Goal: Task Accomplishment & Management: Manage account settings

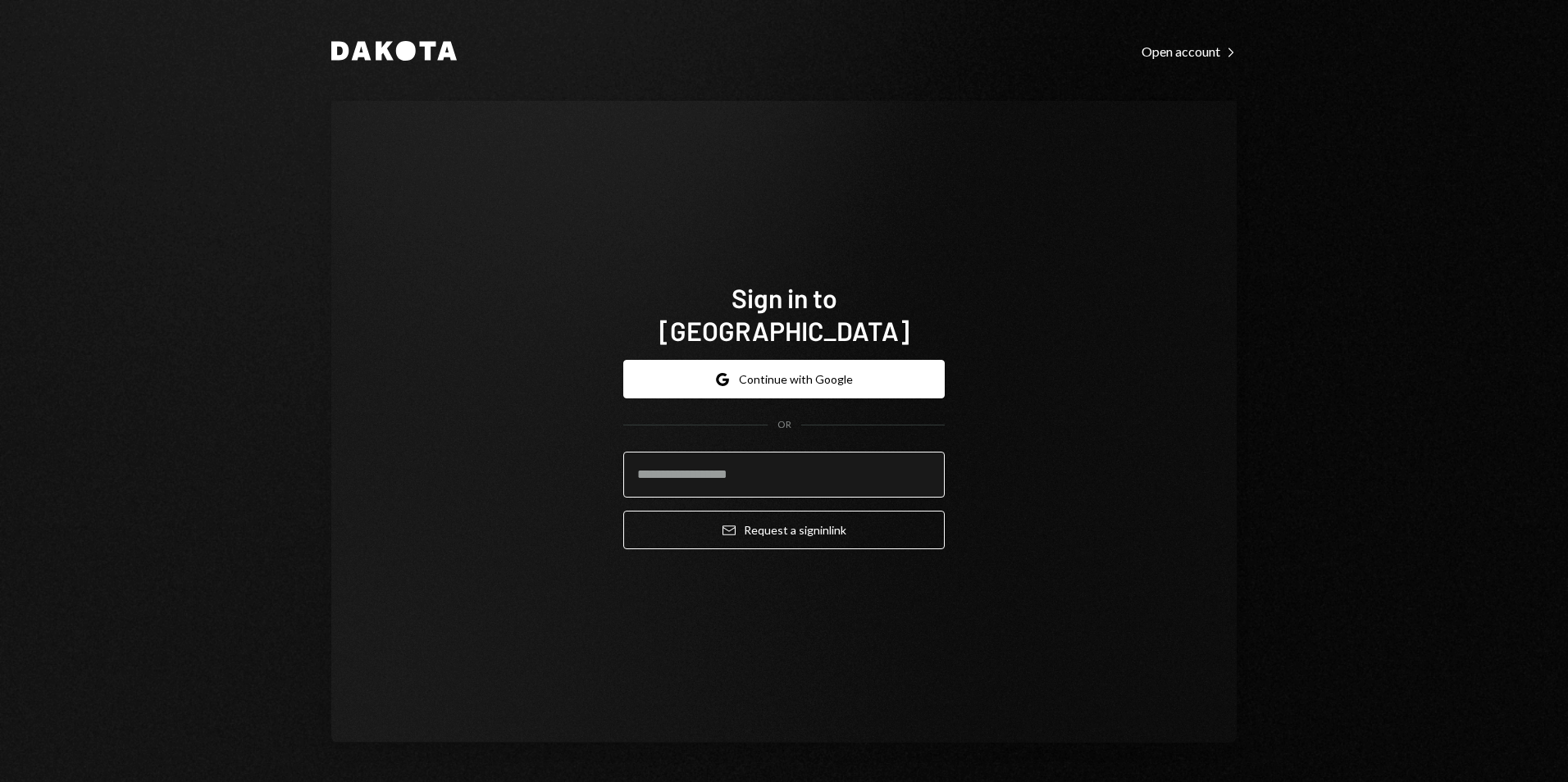
click at [750, 453] on input "email" at bounding box center [784, 474] width 322 height 46
type input "**********"
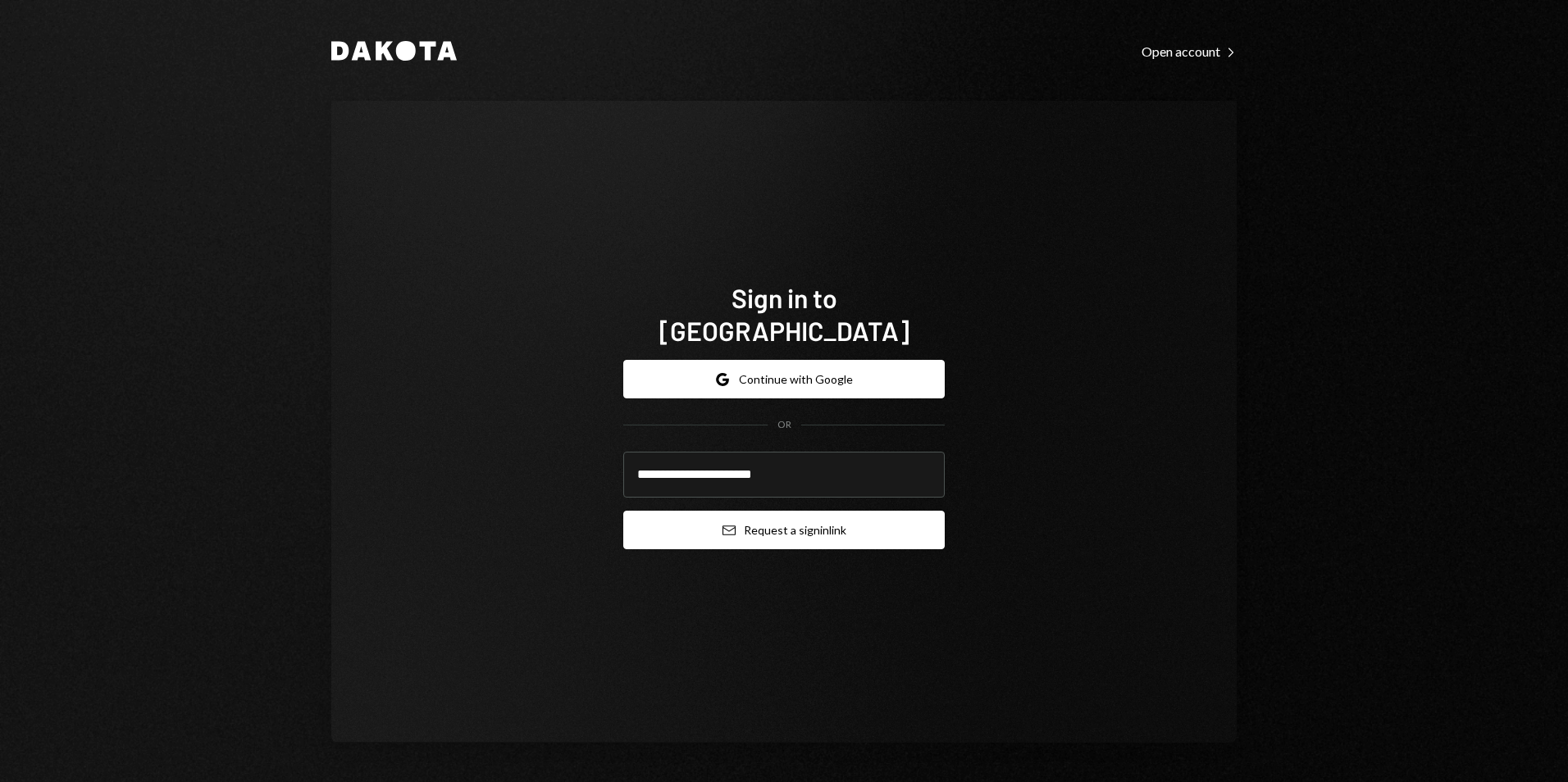
click at [774, 521] on button "Email Request a sign in link" at bounding box center [784, 530] width 322 height 39
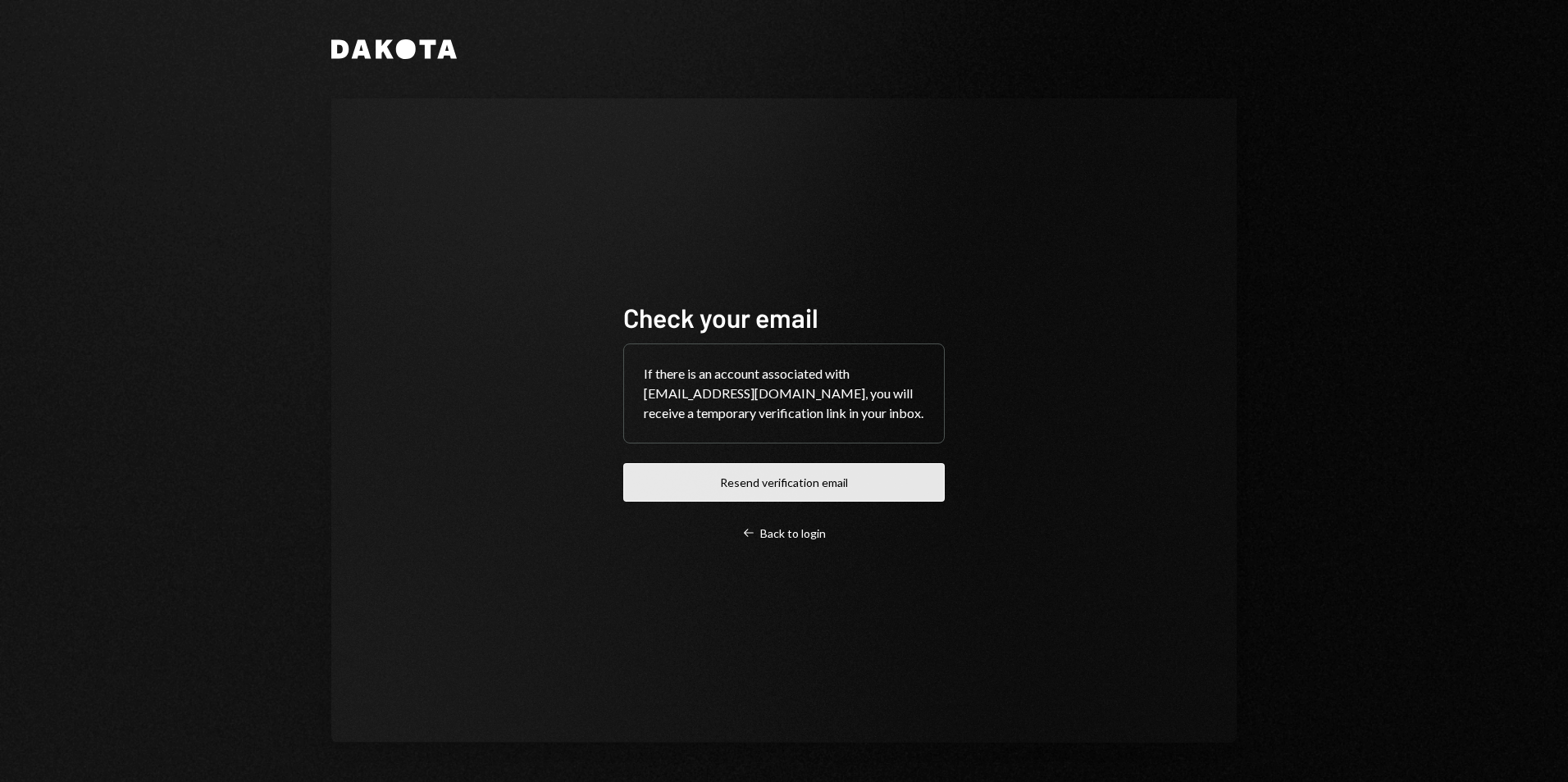
click at [748, 486] on button "Resend verification email" at bounding box center [784, 482] width 322 height 39
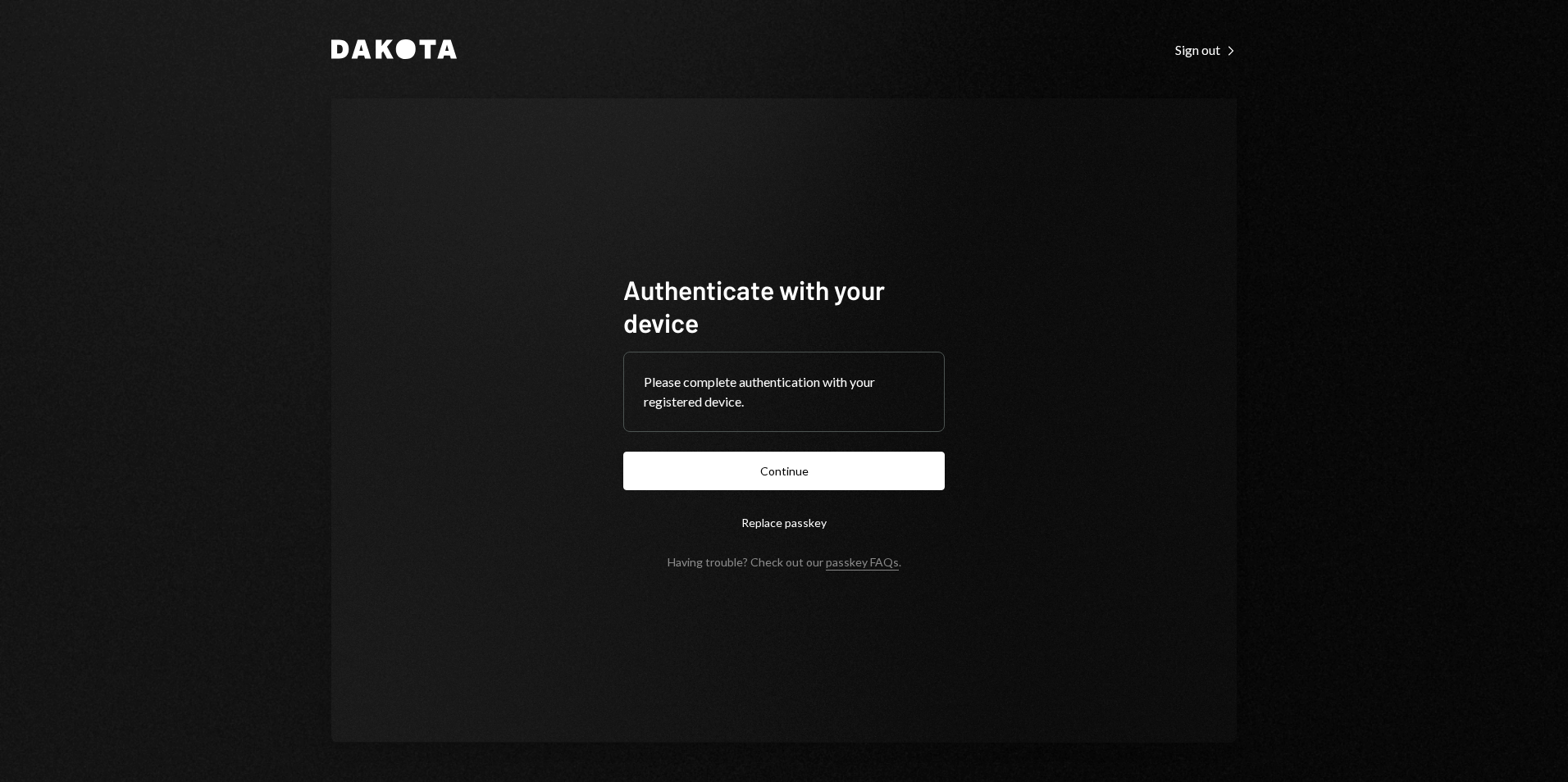
drag, startPoint x: 723, startPoint y: 460, endPoint x: 579, endPoint y: 456, distance: 144.1
click at [722, 460] on button "Continue" at bounding box center [784, 470] width 322 height 39
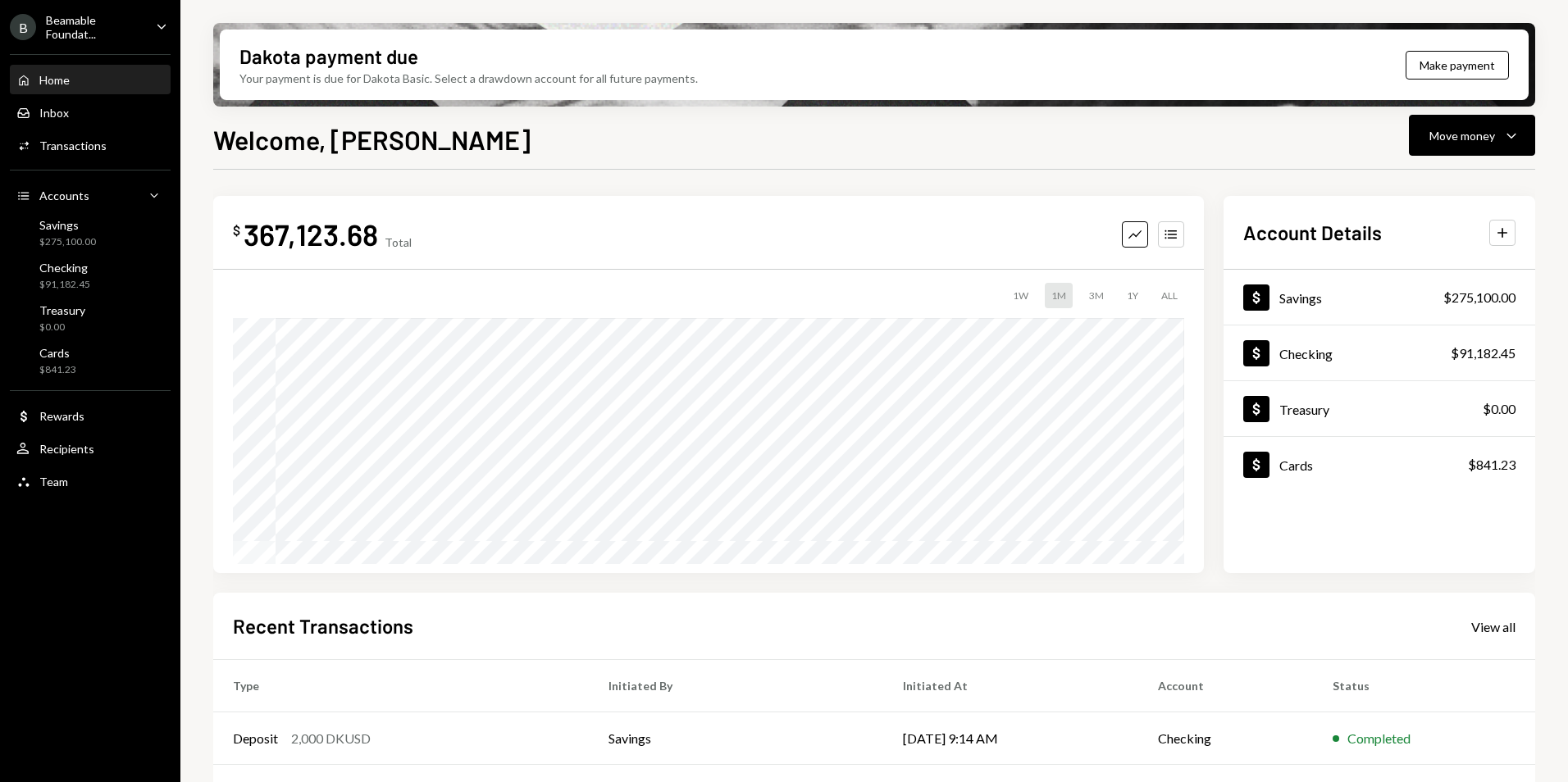
click at [138, 16] on div "Beamable Foundat..." at bounding box center [95, 27] width 97 height 28
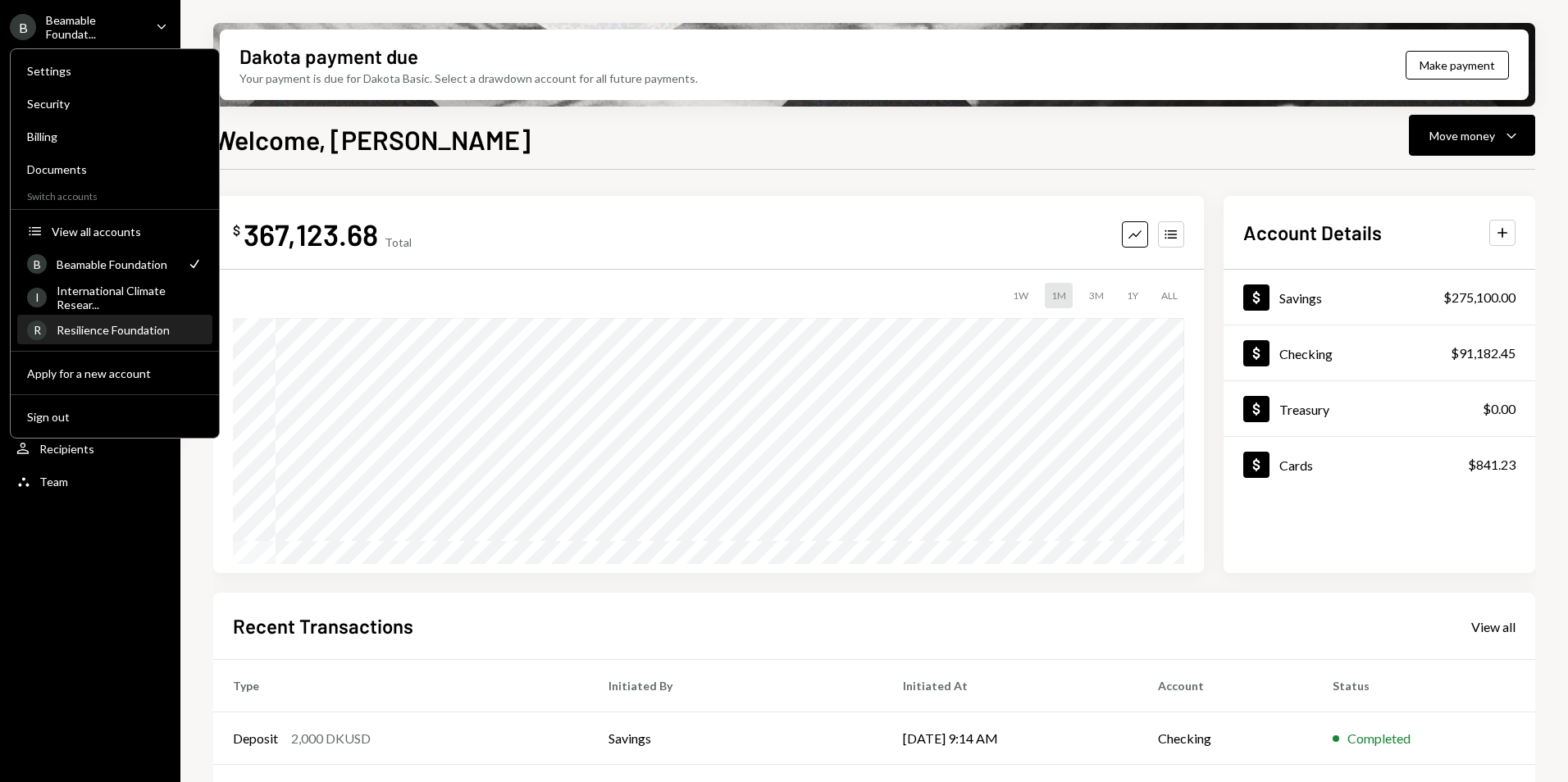
click at [100, 326] on div "Resilience Foundation" at bounding box center [129, 330] width 146 height 14
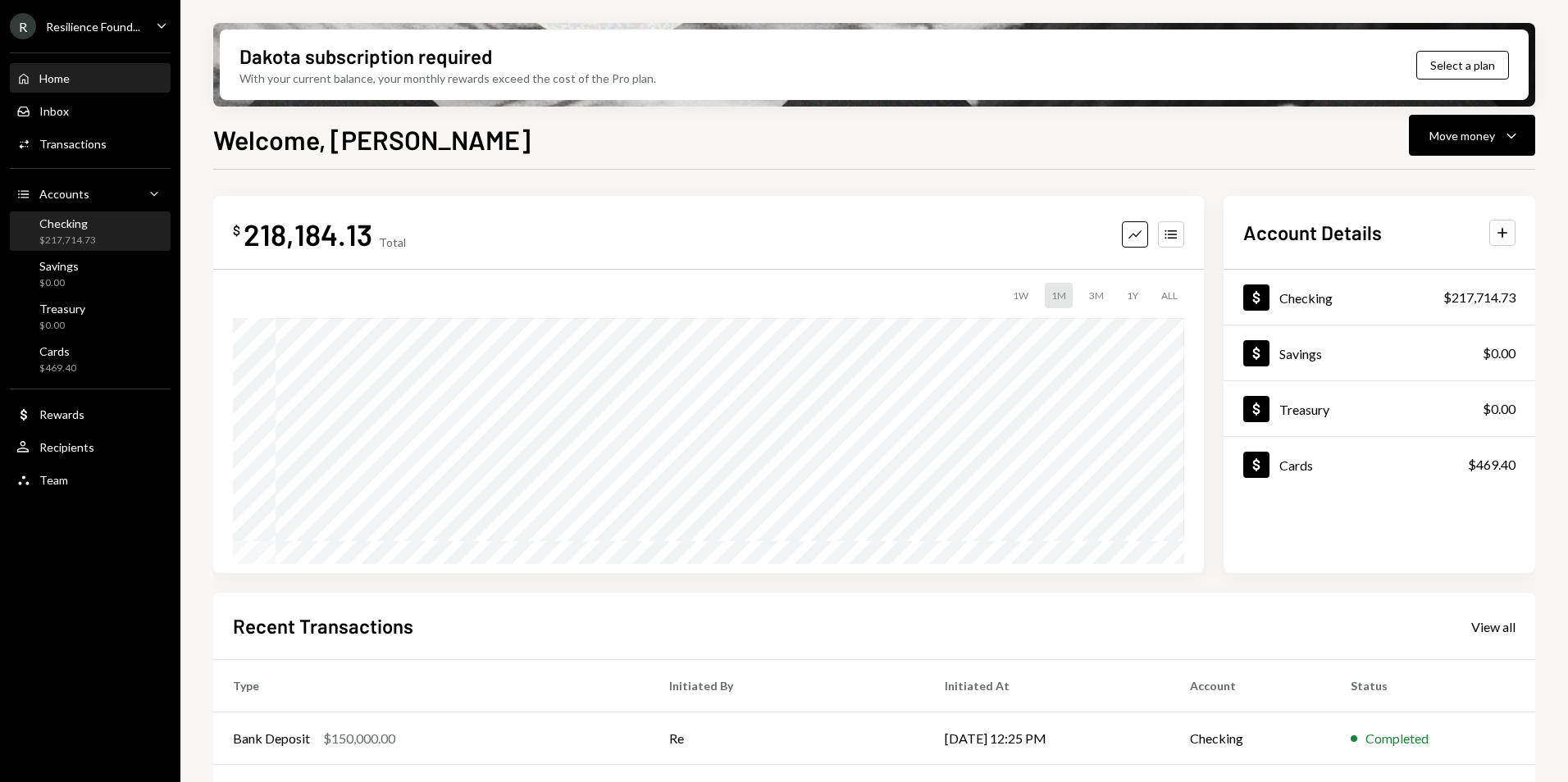
click at [68, 218] on div "Checking" at bounding box center [67, 223] width 57 height 14
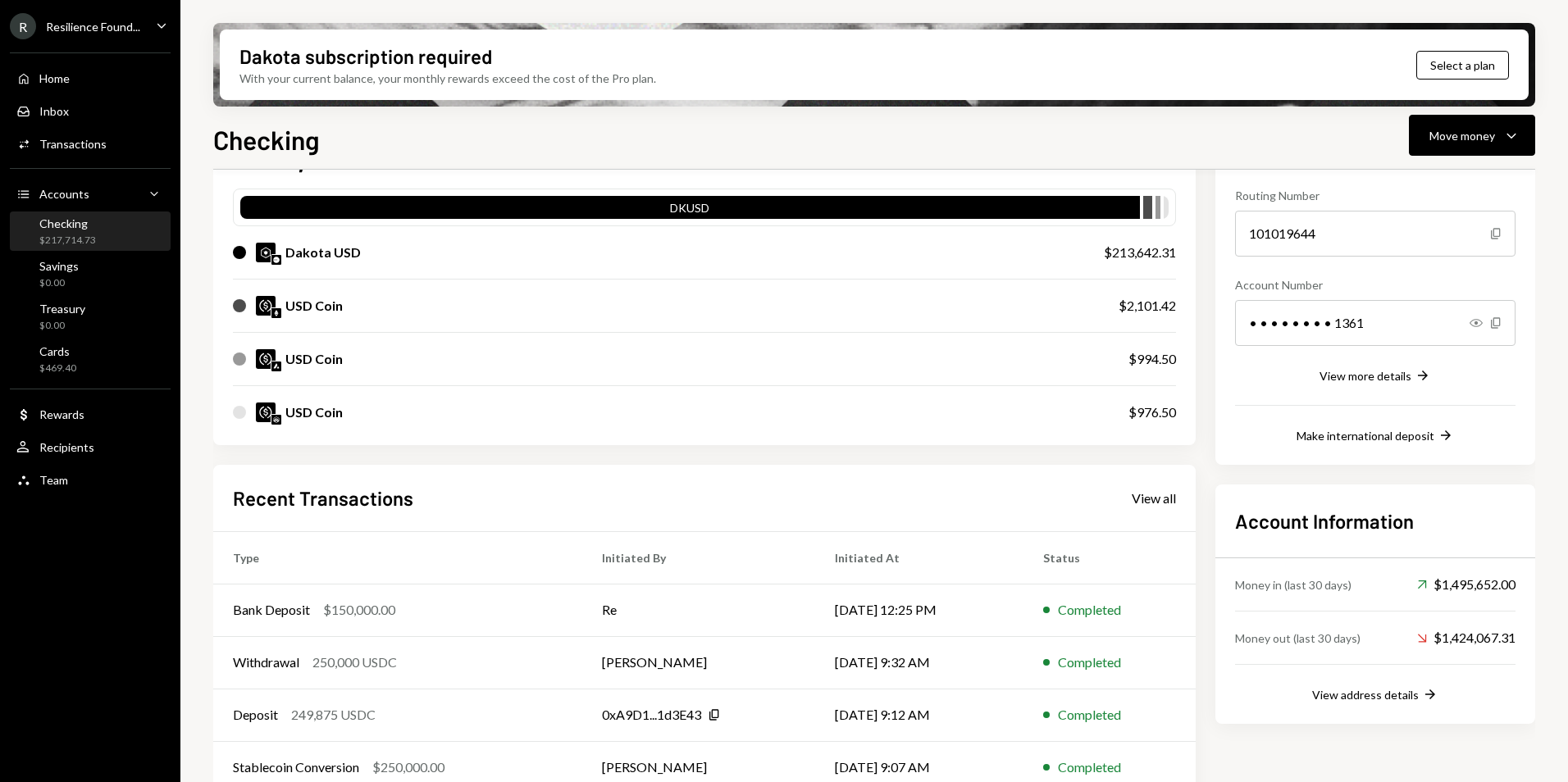
scroll to position [231, 0]
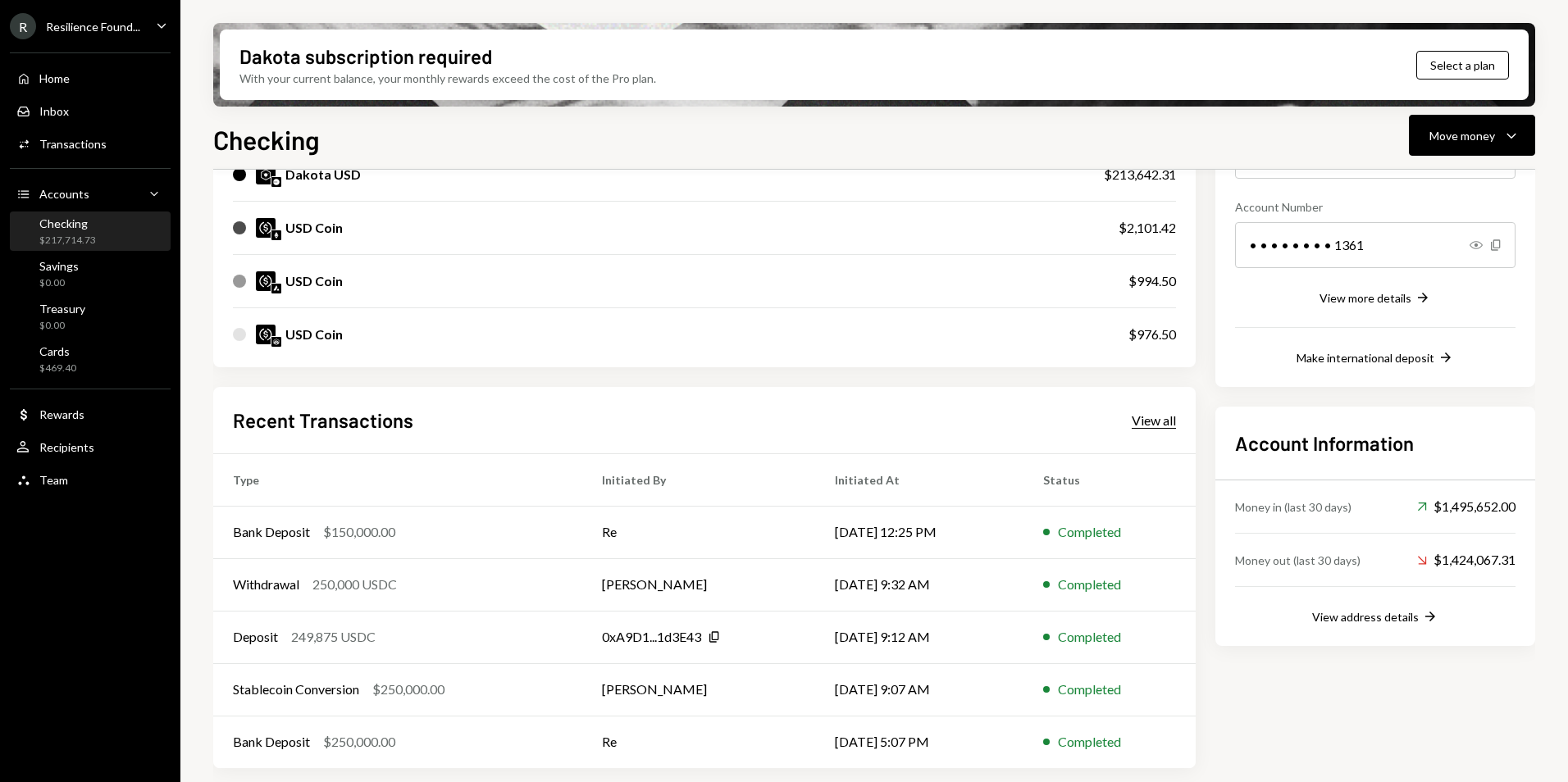
click at [1153, 420] on div "View all" at bounding box center [1154, 421] width 44 height 16
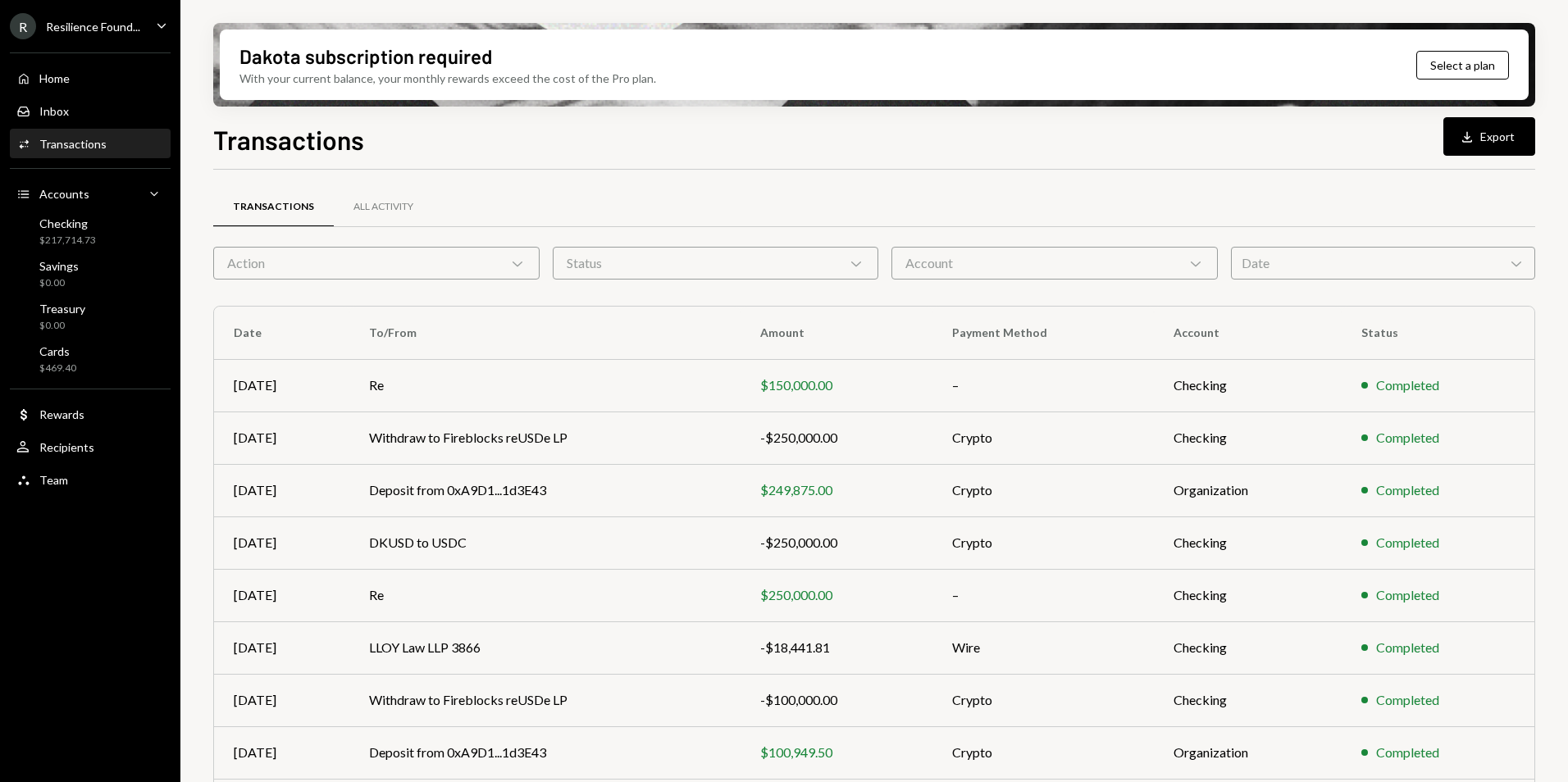
click at [1464, 141] on icon "Download" at bounding box center [1468, 137] width 16 height 16
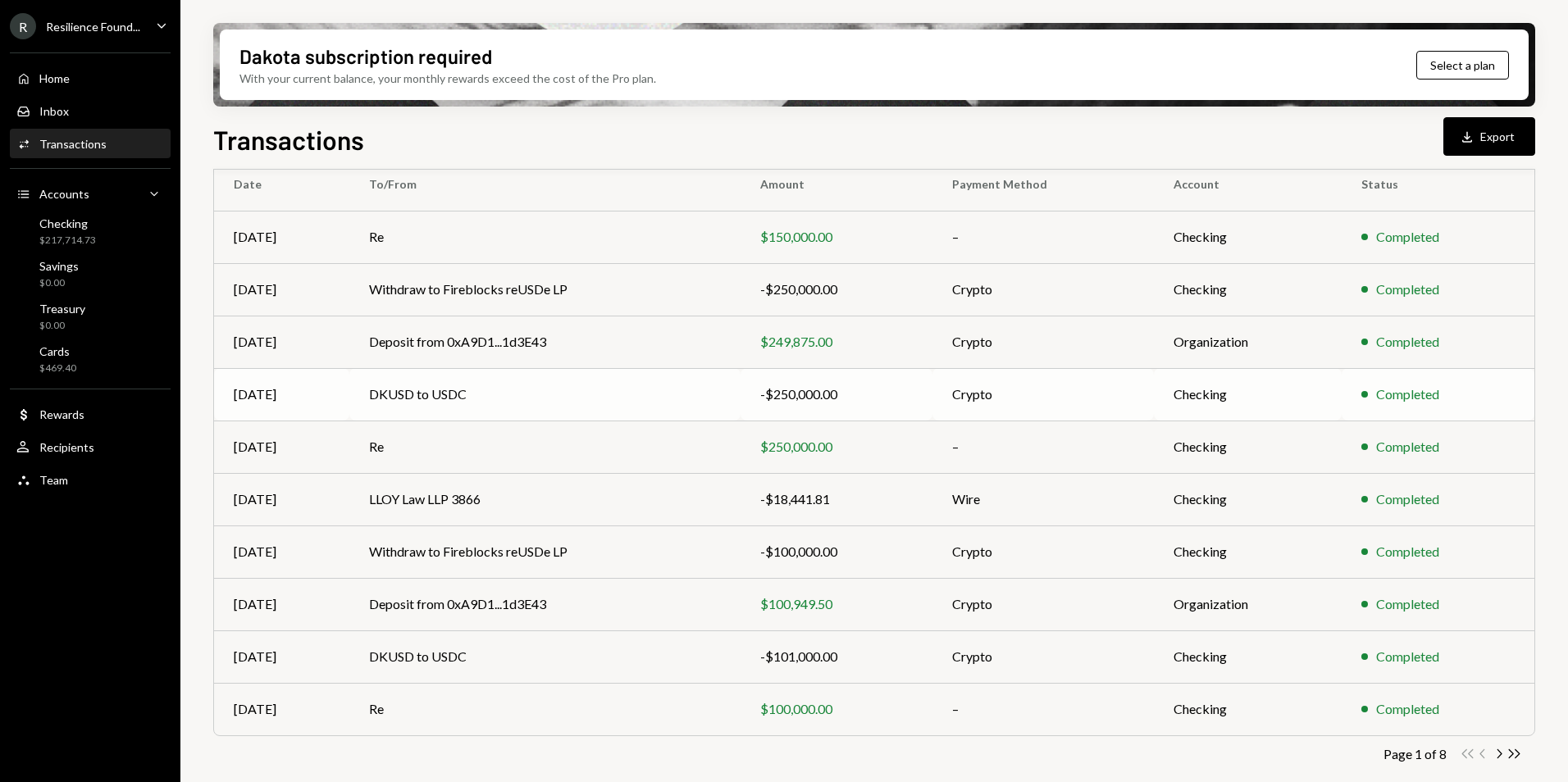
scroll to position [151, 0]
drag, startPoint x: 1500, startPoint y: 752, endPoint x: 1484, endPoint y: 738, distance: 21.3
click at [1500, 752] on icon "button" at bounding box center [1501, 750] width 5 height 9
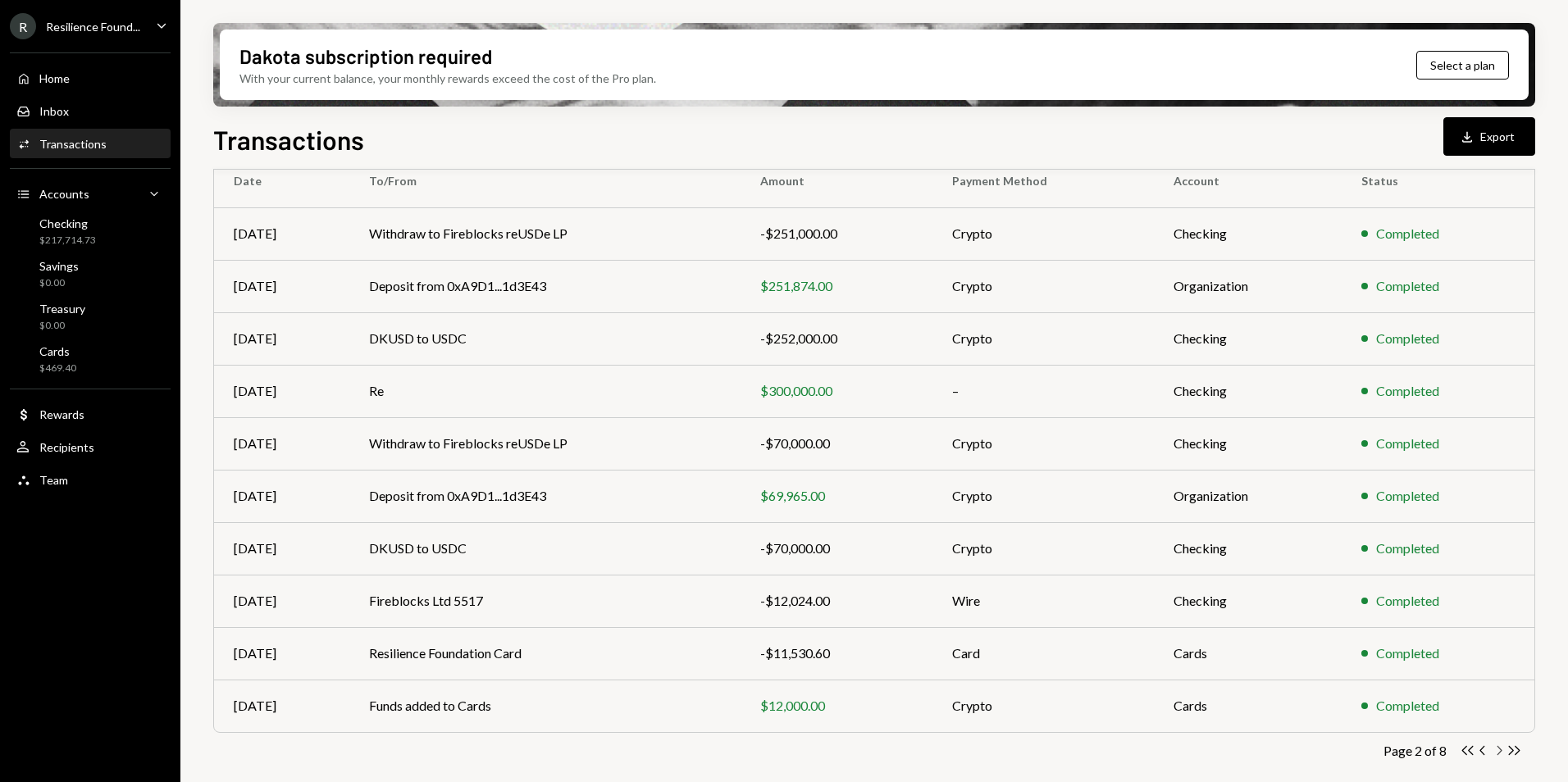
click at [1499, 755] on icon "Chevron Right" at bounding box center [1499, 750] width 16 height 16
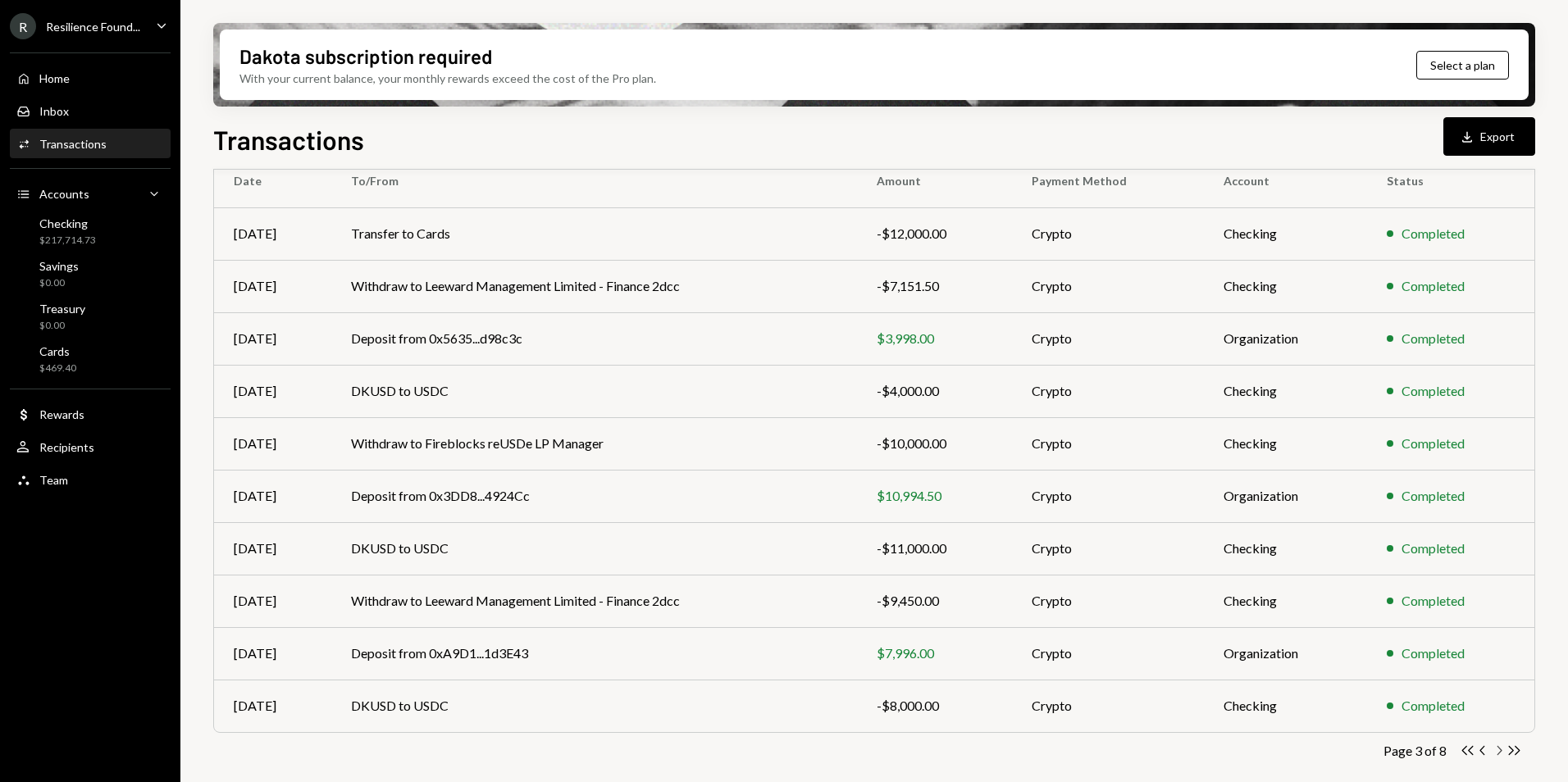
click at [1497, 747] on icon "Chevron Right" at bounding box center [1499, 750] width 16 height 16
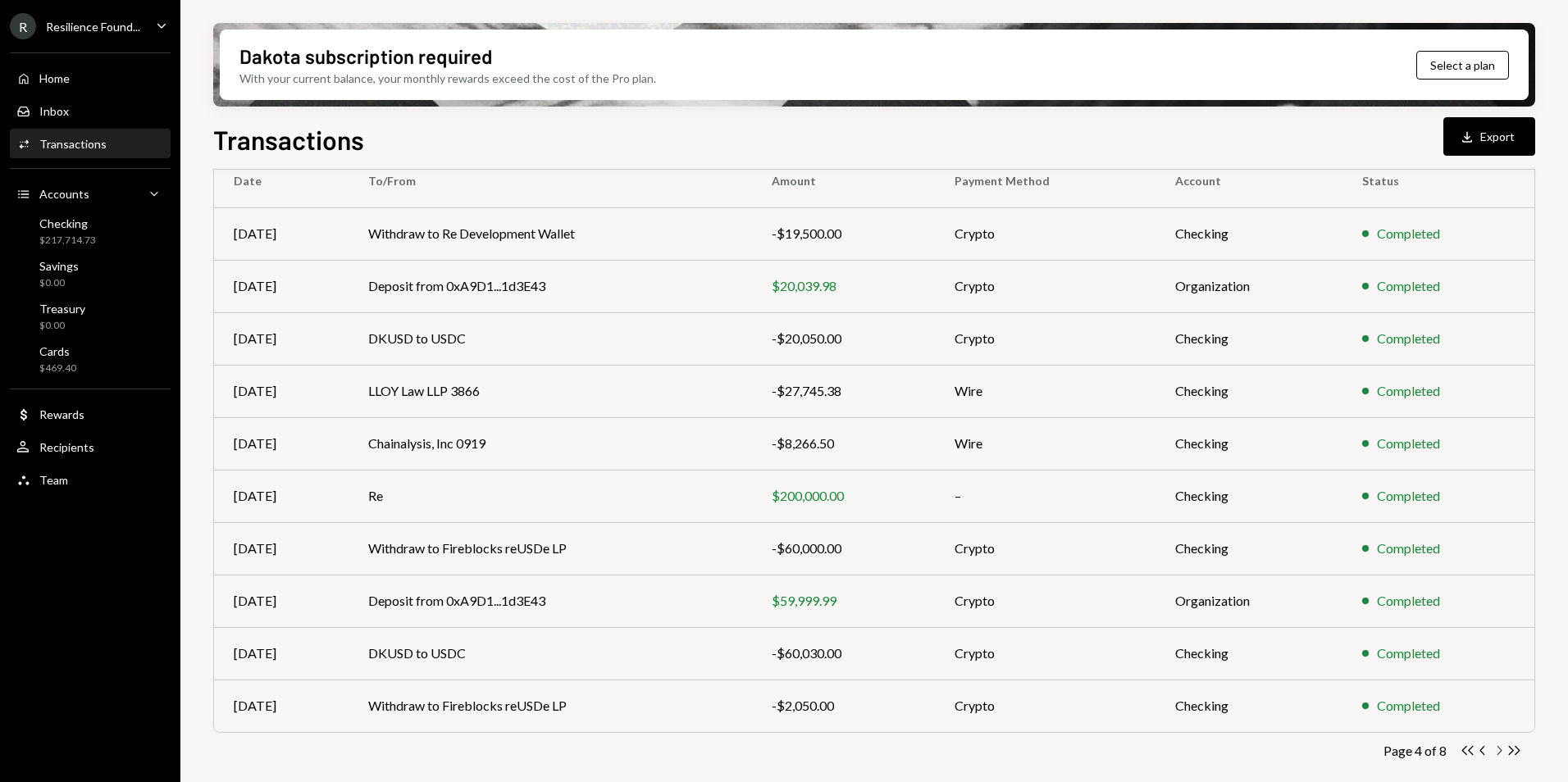
click at [1498, 755] on icon "button" at bounding box center [1501, 750] width 5 height 9
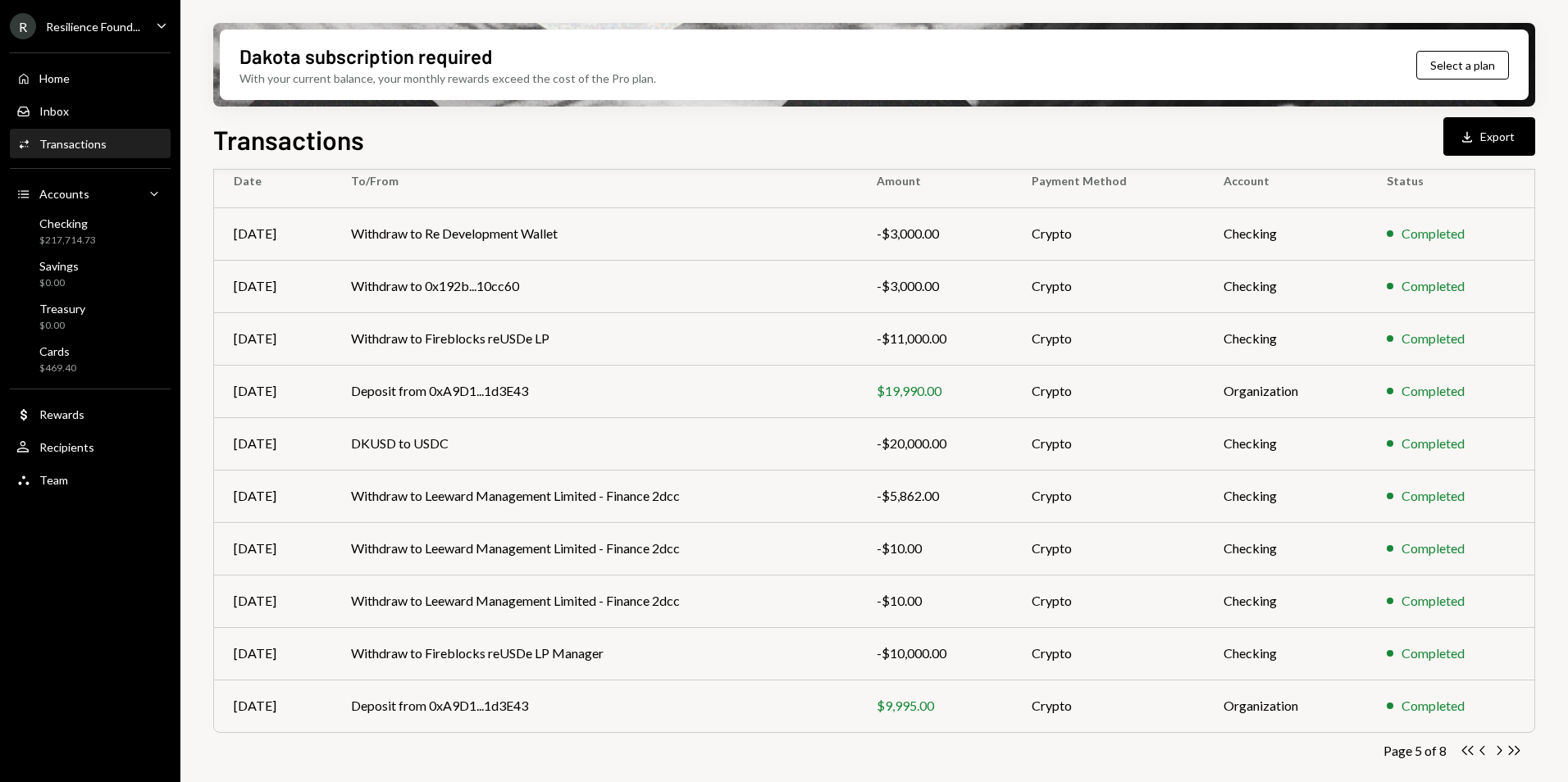
drag, startPoint x: 1499, startPoint y: 752, endPoint x: 1223, endPoint y: 635, distance: 299.8
click at [1499, 752] on icon "Chevron Right" at bounding box center [1499, 750] width 16 height 16
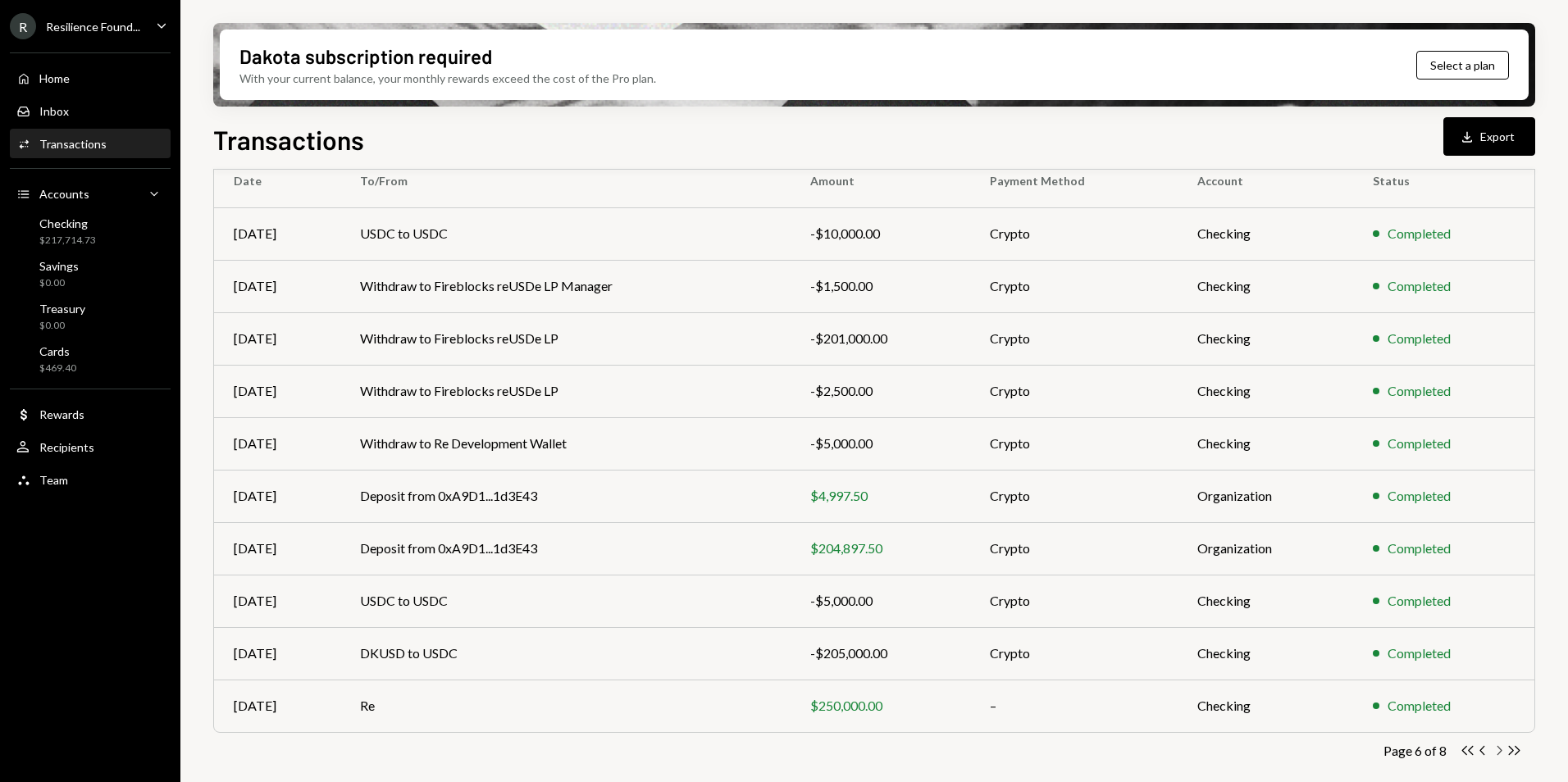
click at [1498, 750] on icon "Chevron Right" at bounding box center [1499, 750] width 16 height 16
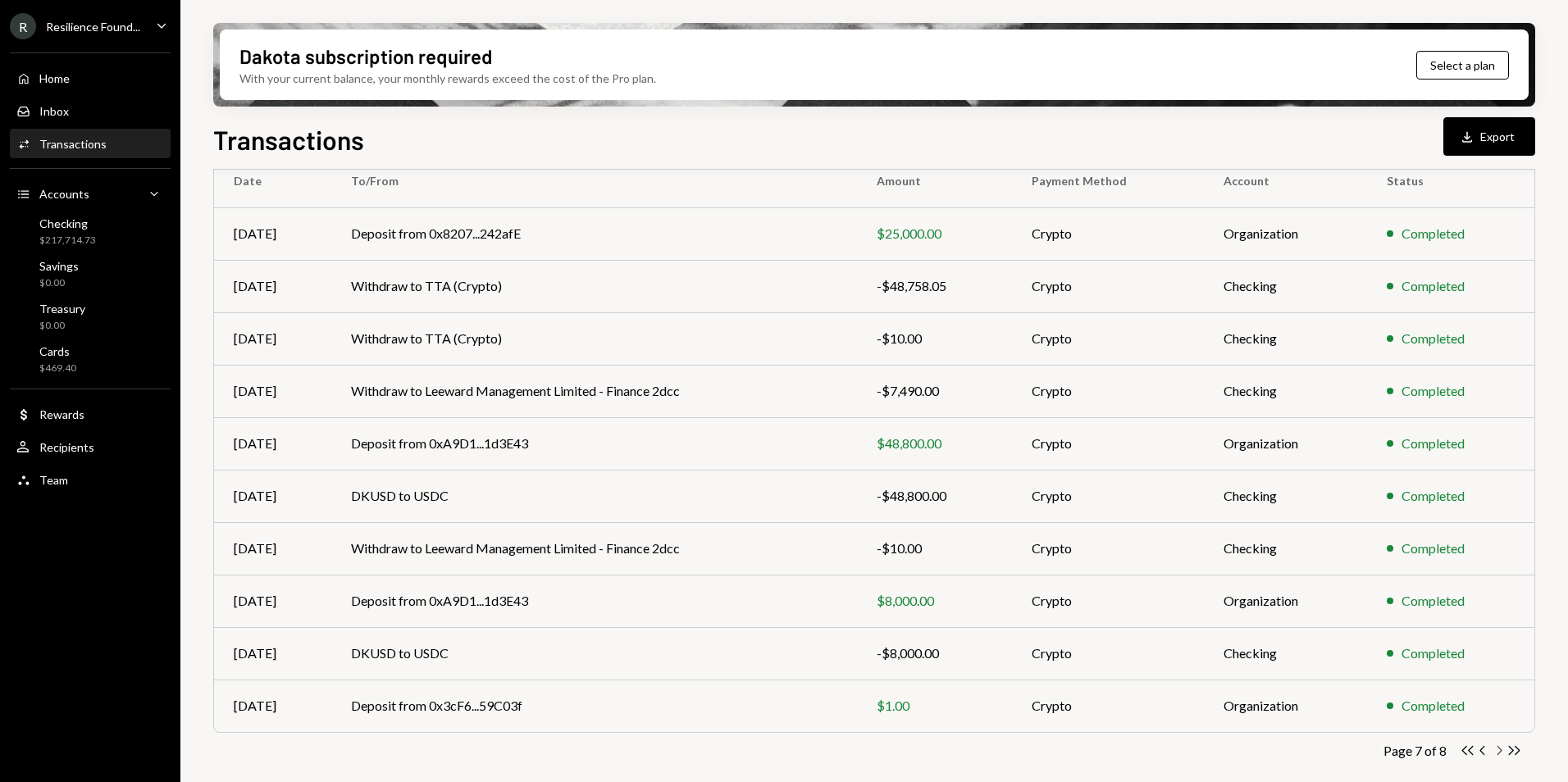
click at [1501, 753] on icon "Chevron Right" at bounding box center [1499, 750] width 16 height 16
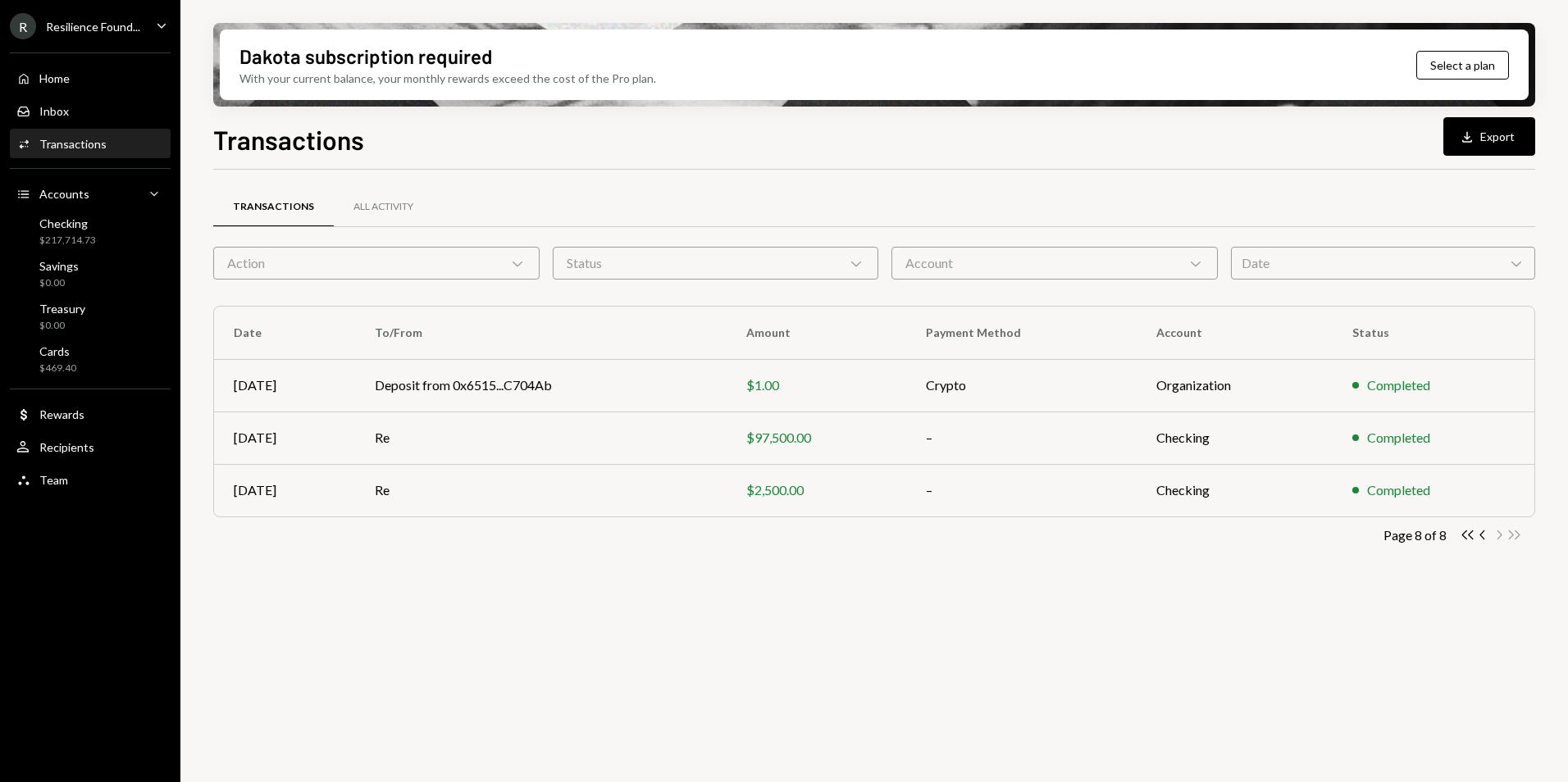
click at [547, 558] on div "Transactions All Activity Action Chevron Down Status Chevron Down Account Chevr…" at bounding box center [874, 391] width 1322 height 390
drag, startPoint x: 106, startPoint y: 27, endPoint x: 122, endPoint y: 26, distance: 16.0
click at [106, 27] on div "Resilience Found..." at bounding box center [93, 26] width 95 height 14
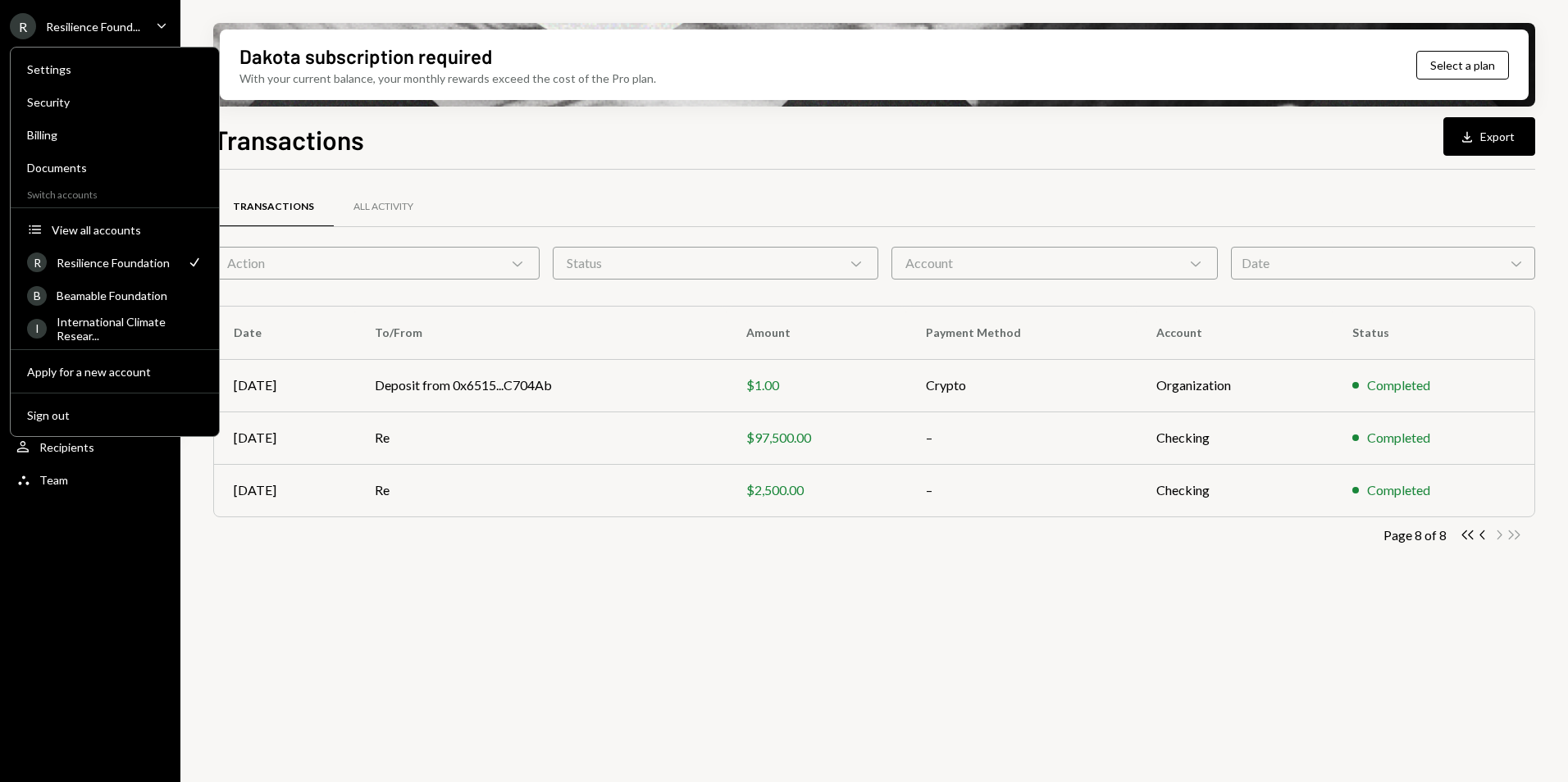
click at [697, 191] on div "Transactions All Activity" at bounding box center [874, 206] width 1322 height 42
